Goal: Check status: Check status

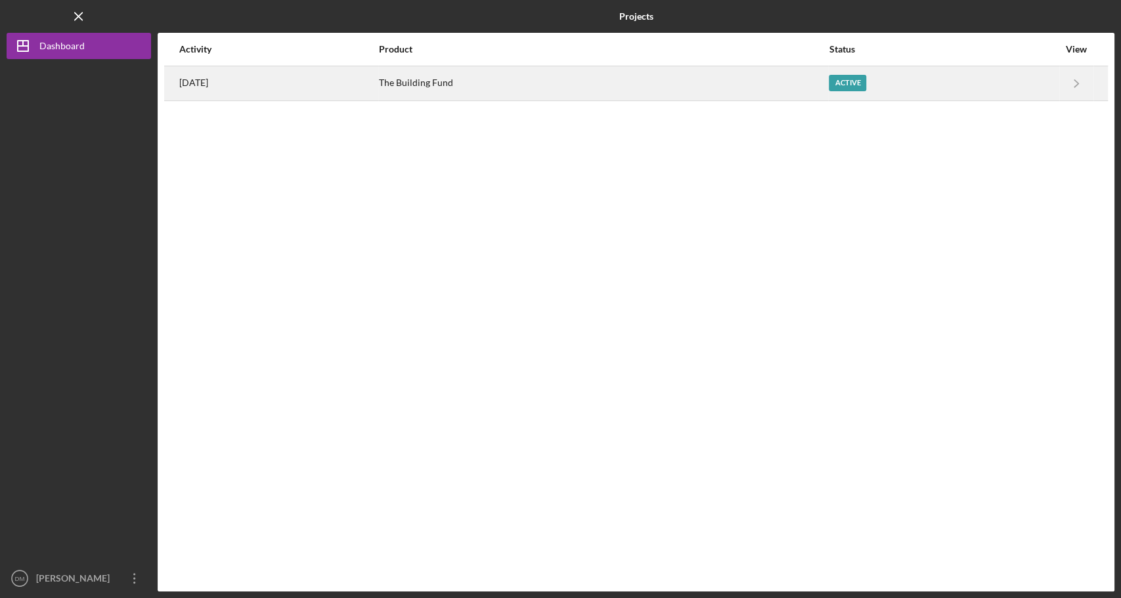
click at [781, 88] on div "The Building Fund" at bounding box center [603, 83] width 449 height 33
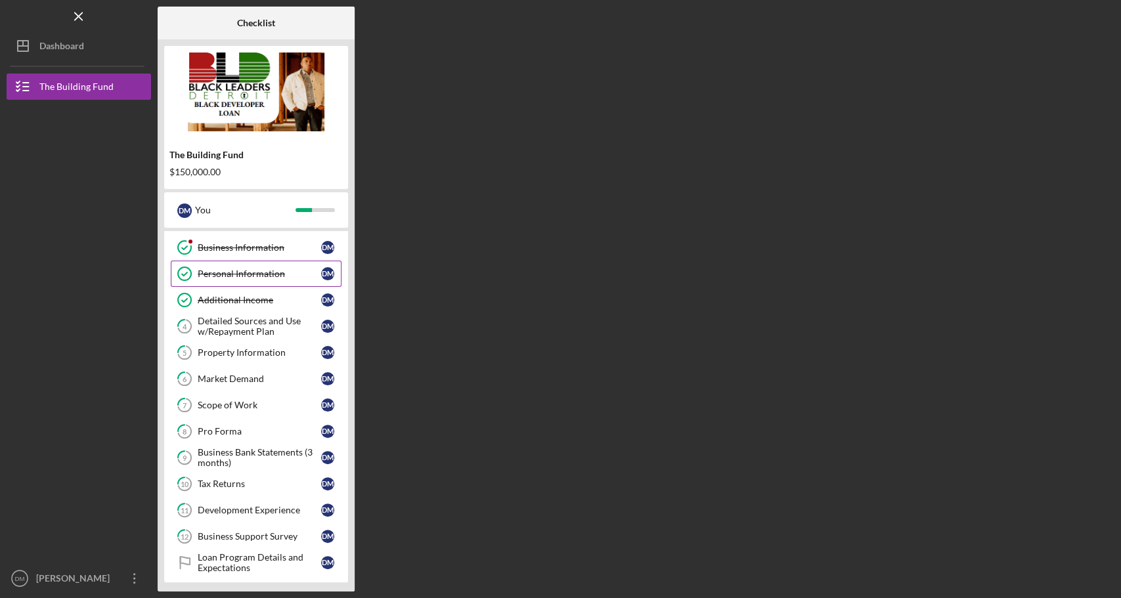
scroll to position [137, 0]
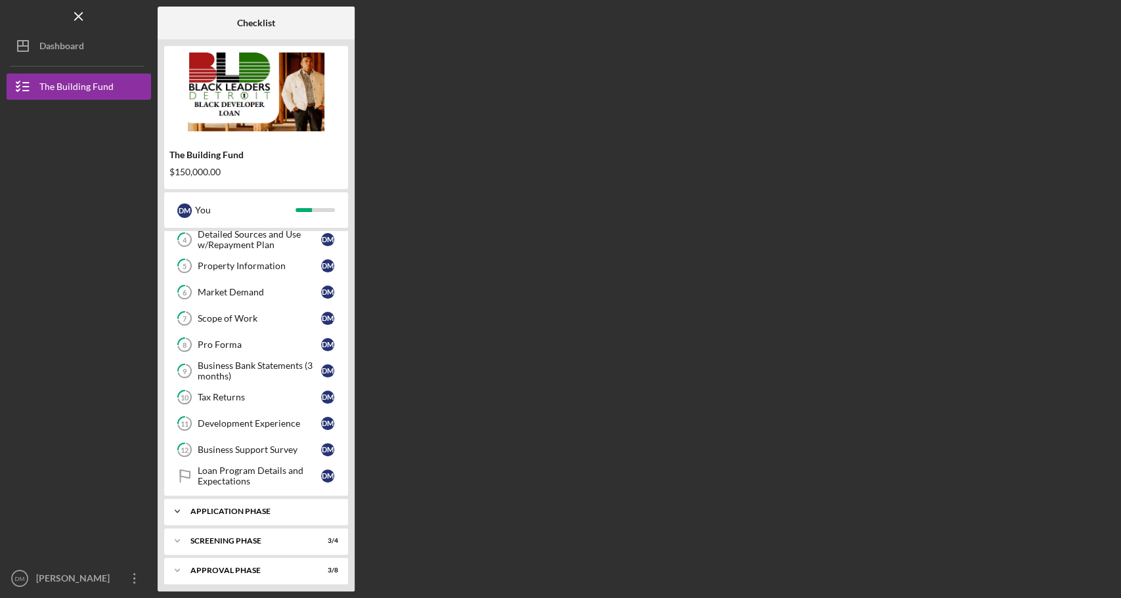
click at [235, 511] on div "Icon/Expander Application Phase 4 / 5" at bounding box center [256, 511] width 184 height 26
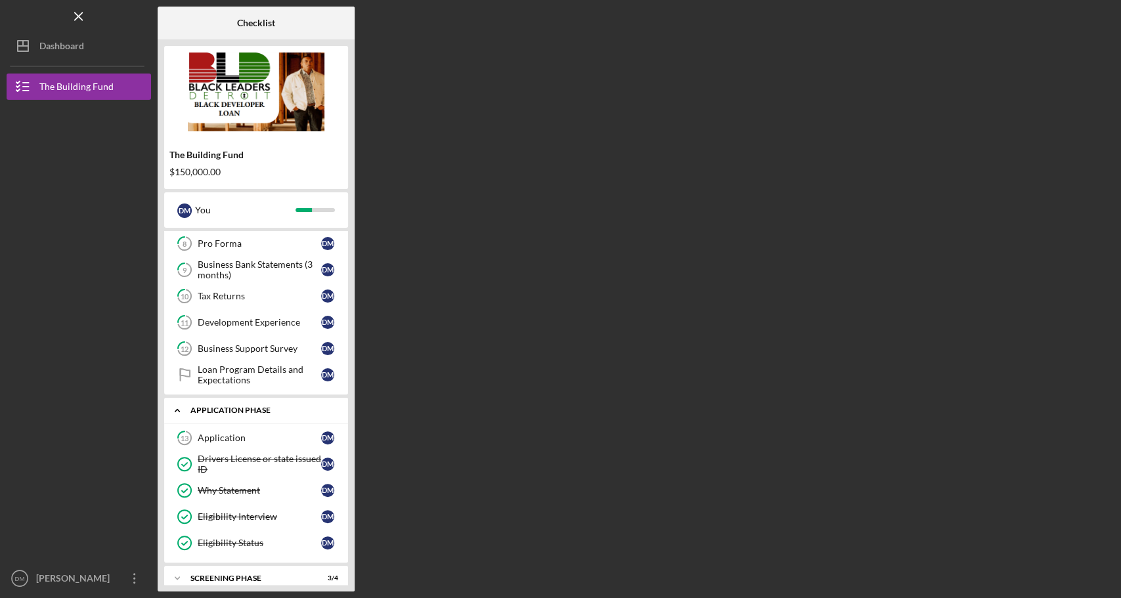
scroll to position [273, 0]
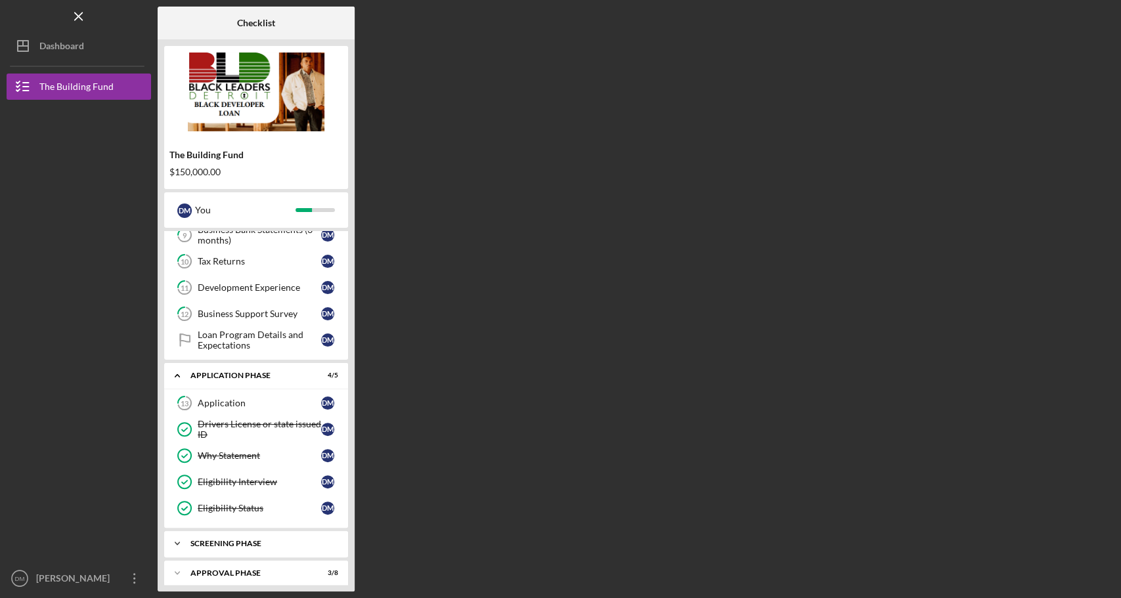
click at [234, 540] on div "Screening Phase" at bounding box center [260, 544] width 141 height 8
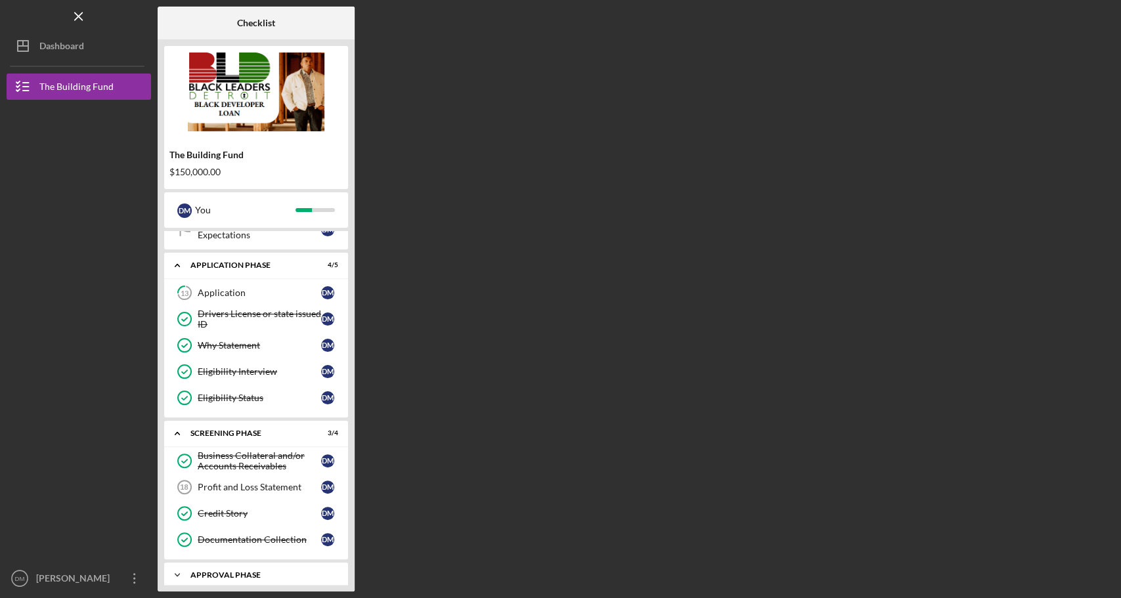
click at [232, 568] on div "Icon/Expander Approval Phase 3 / 8" at bounding box center [256, 575] width 184 height 26
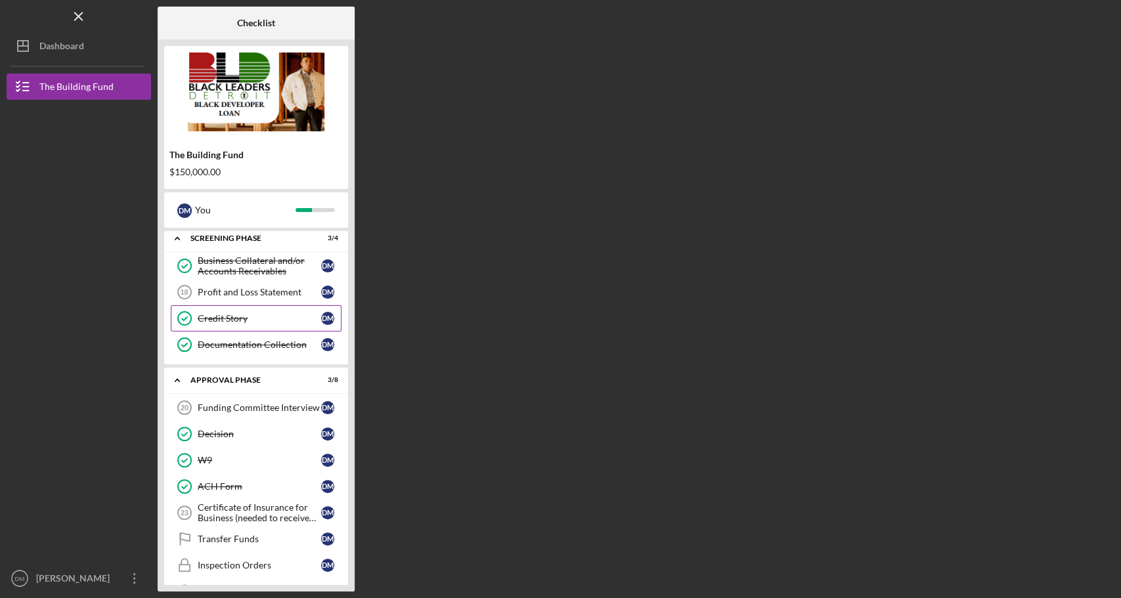
scroll to position [596, 0]
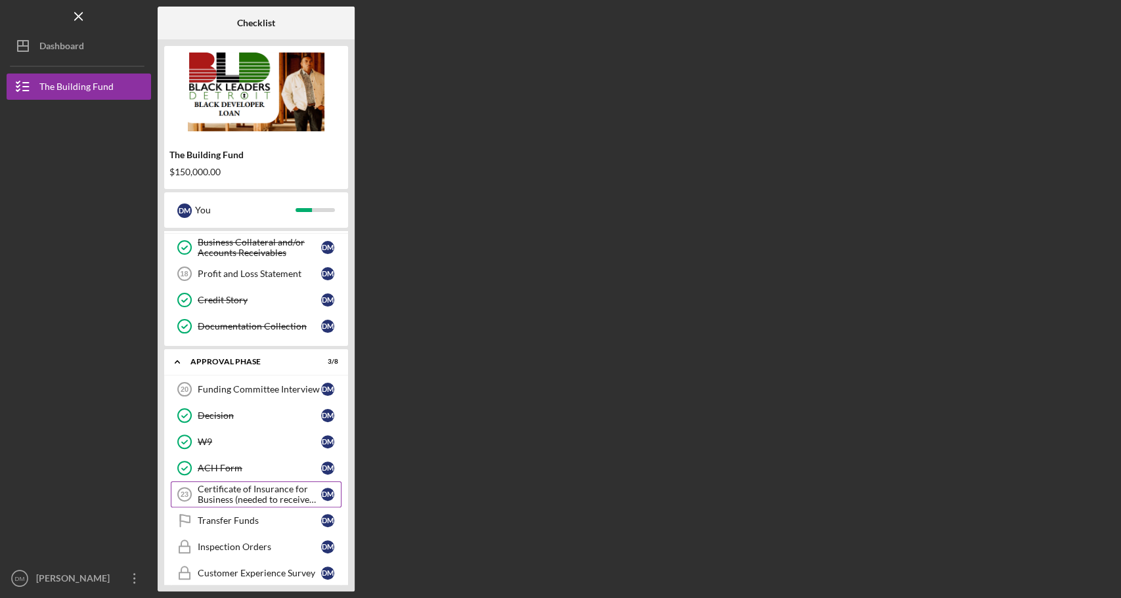
click at [259, 484] on div "Certificate of Insurance for Business (needed to receive funds)" at bounding box center [259, 494] width 123 height 21
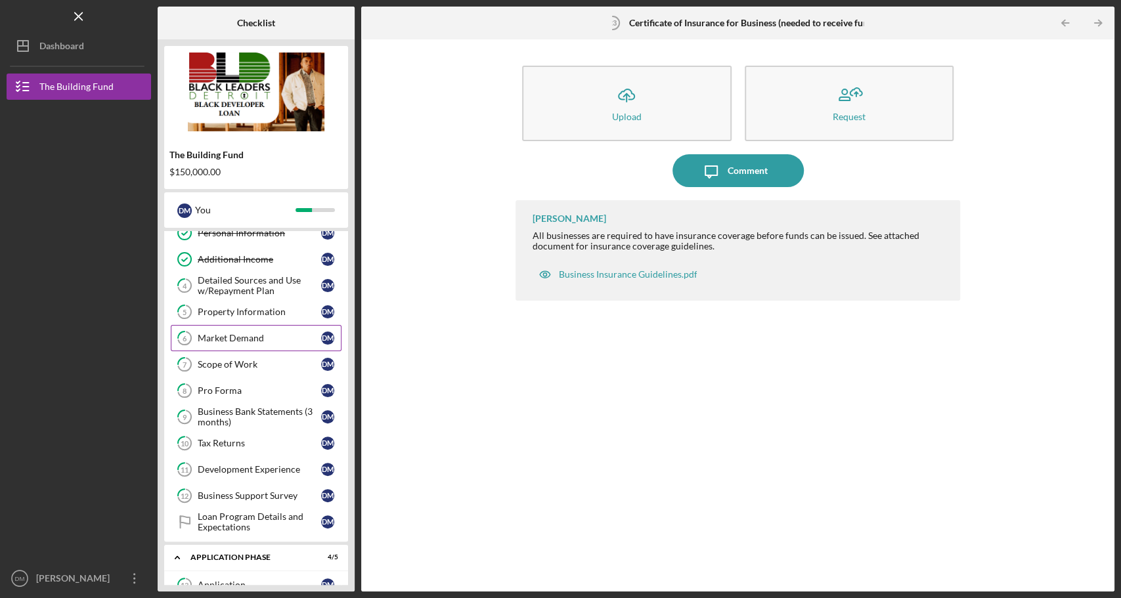
scroll to position [92, 0]
